Goal: Information Seeking & Learning: Learn about a topic

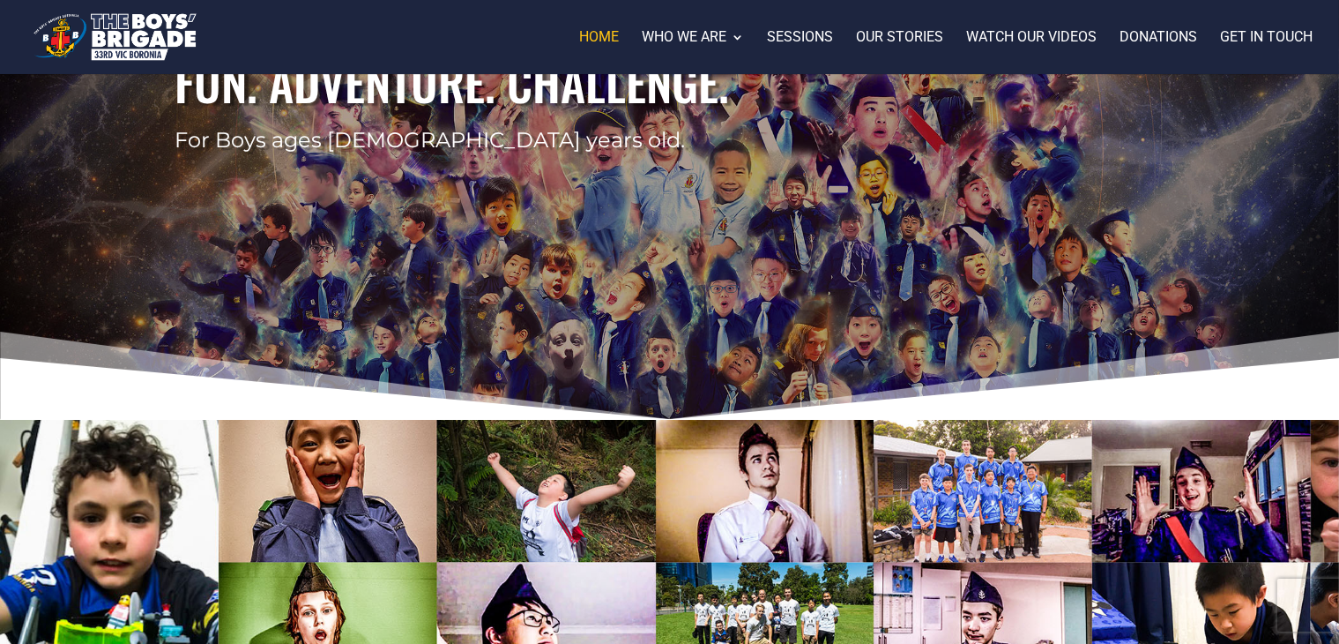
scroll to position [699, 0]
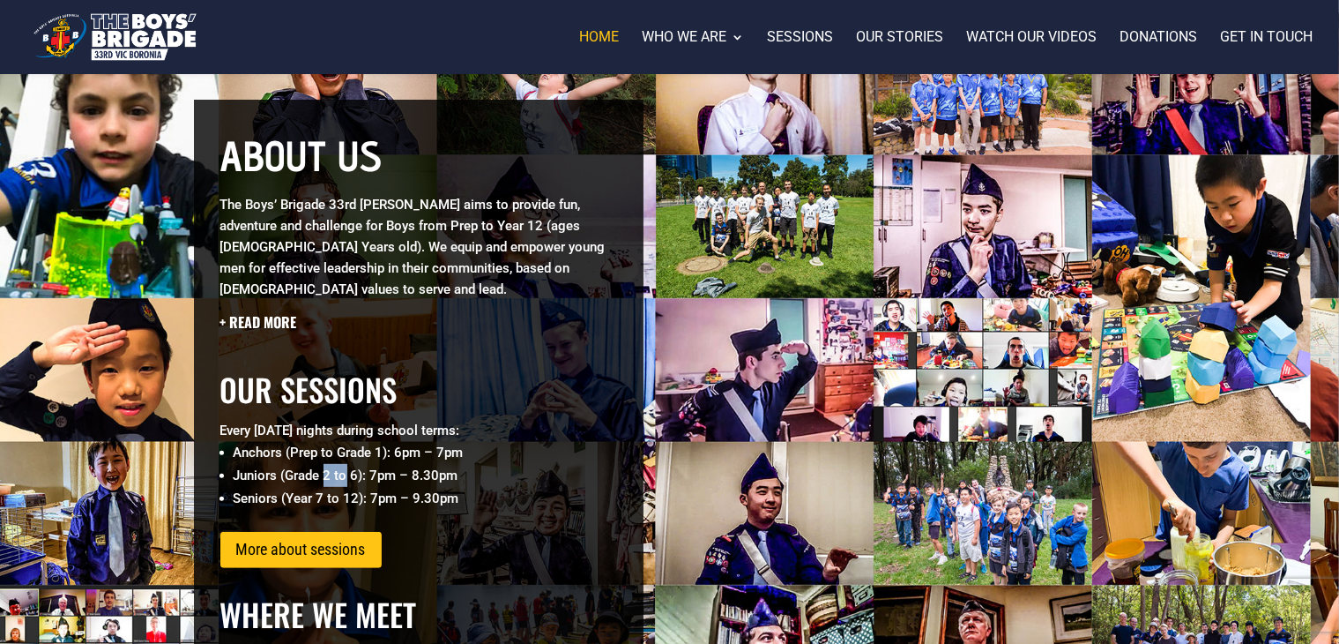
drag, startPoint x: 328, startPoint y: 455, endPoint x: 344, endPoint y: 453, distance: 16.0
click at [344, 464] on li "Juniors (Grade 2 to 6): 7pm – 8.30pm" at bounding box center [426, 475] width 384 height 23
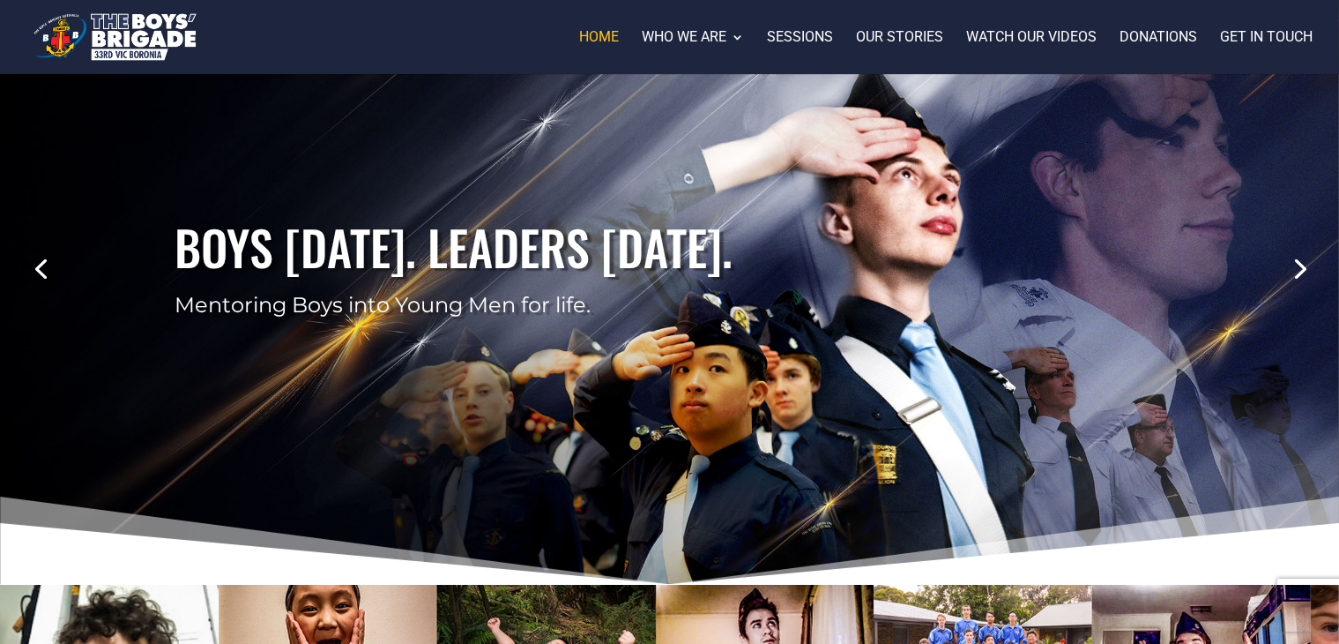
scroll to position [0, 0]
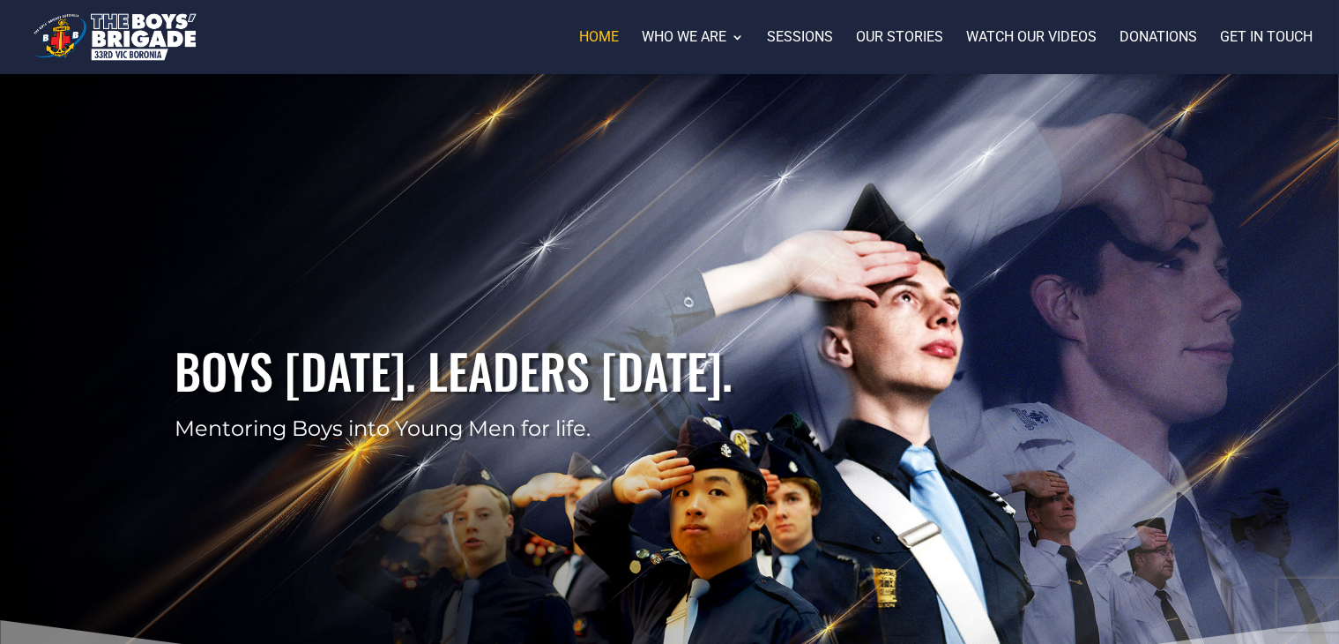
scroll to position [67, 0]
